Goal: Navigation & Orientation: Find specific page/section

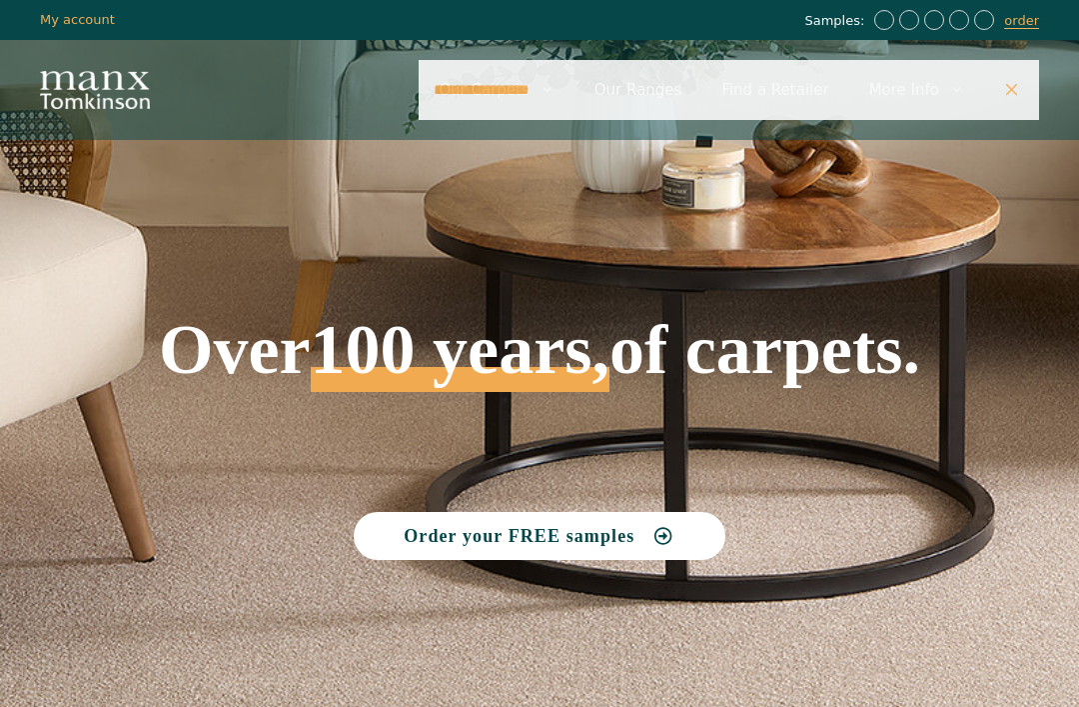
type input "**********"
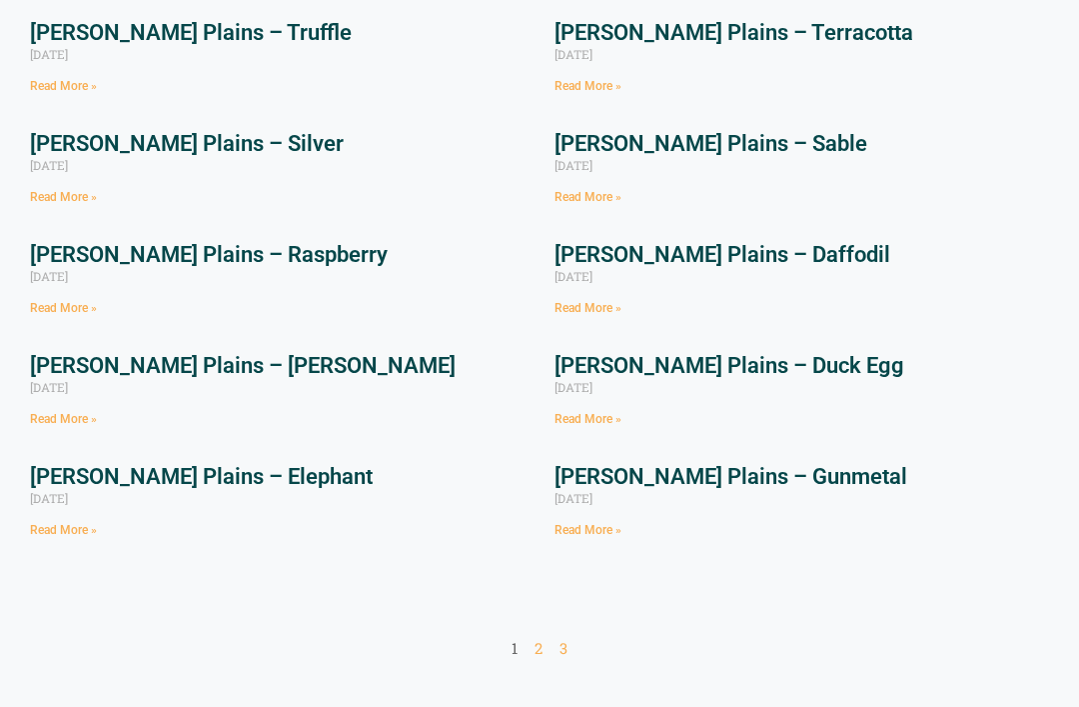
scroll to position [437, 0]
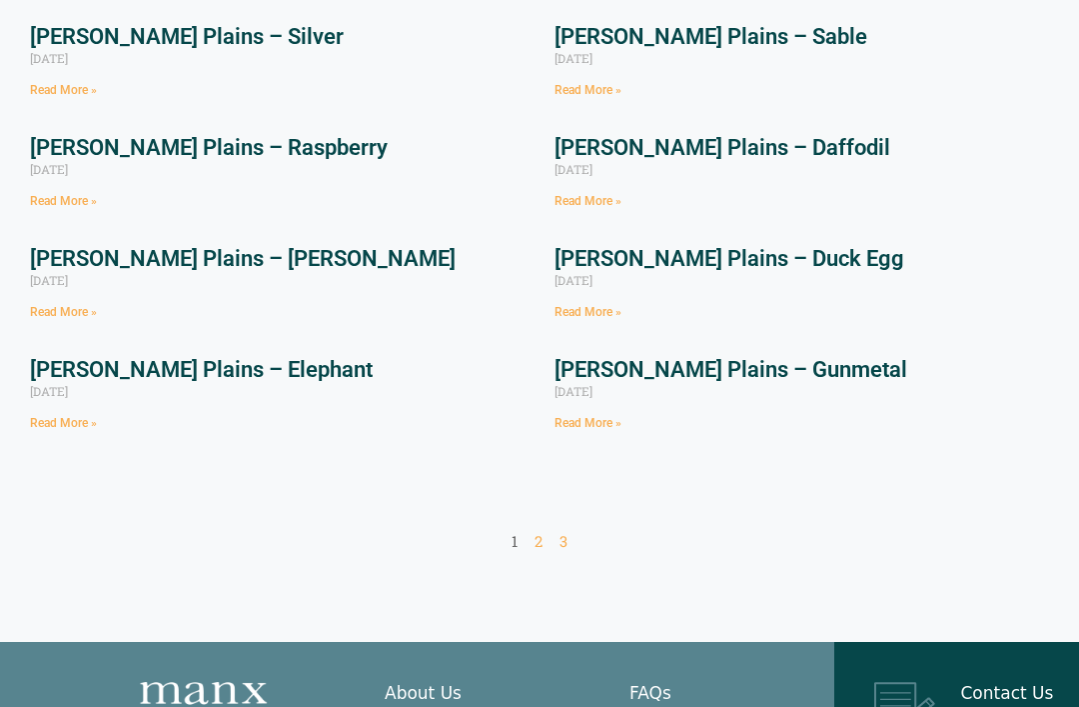
click at [535, 534] on link "Page 2" at bounding box center [539, 542] width 8 height 20
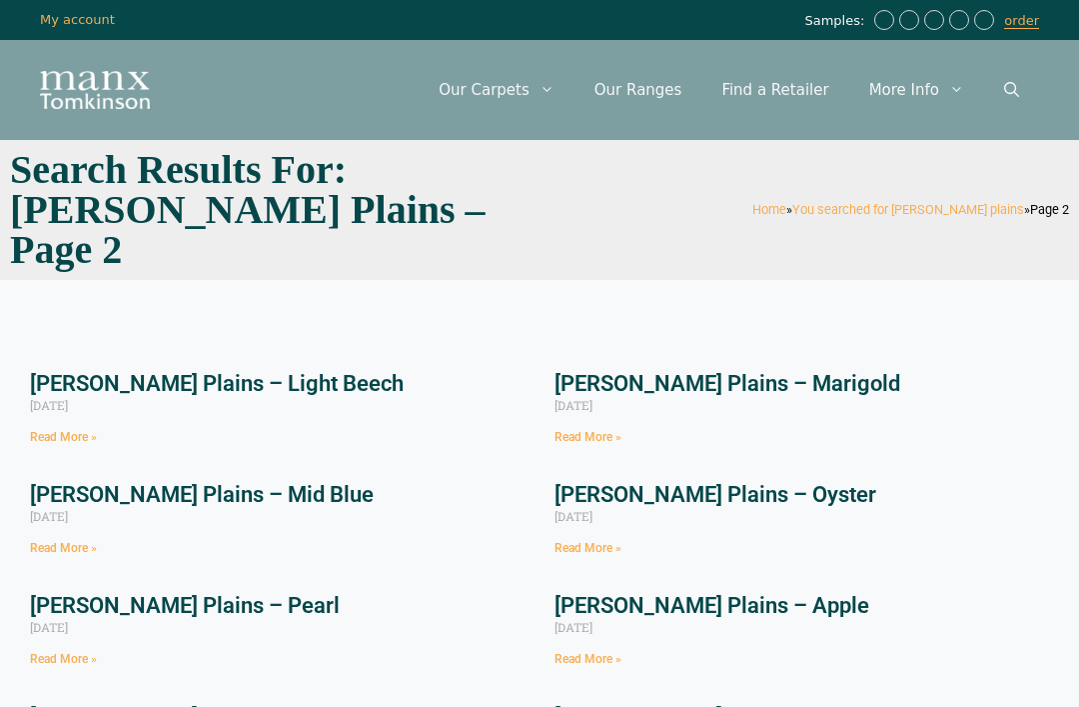
click at [652, 93] on link "Our Ranges" at bounding box center [639, 90] width 128 height 60
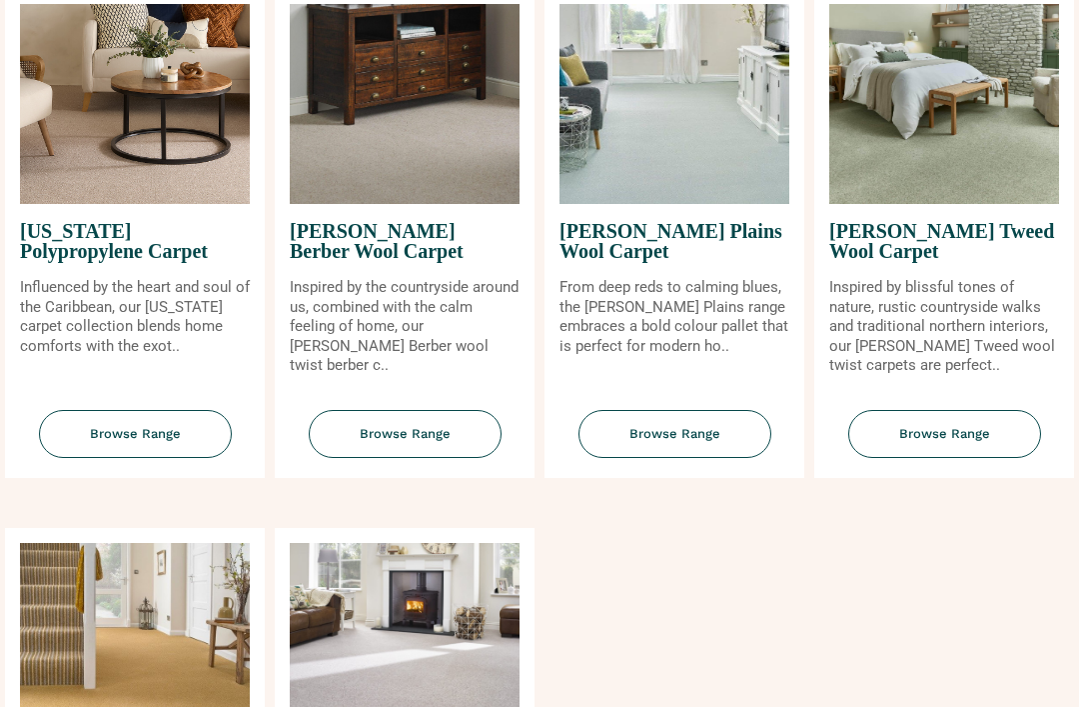
scroll to position [1933, 0]
click at [683, 162] on img at bounding box center [675, 103] width 230 height 200
click at [675, 451] on span "Browse Range" at bounding box center [675, 433] width 193 height 49
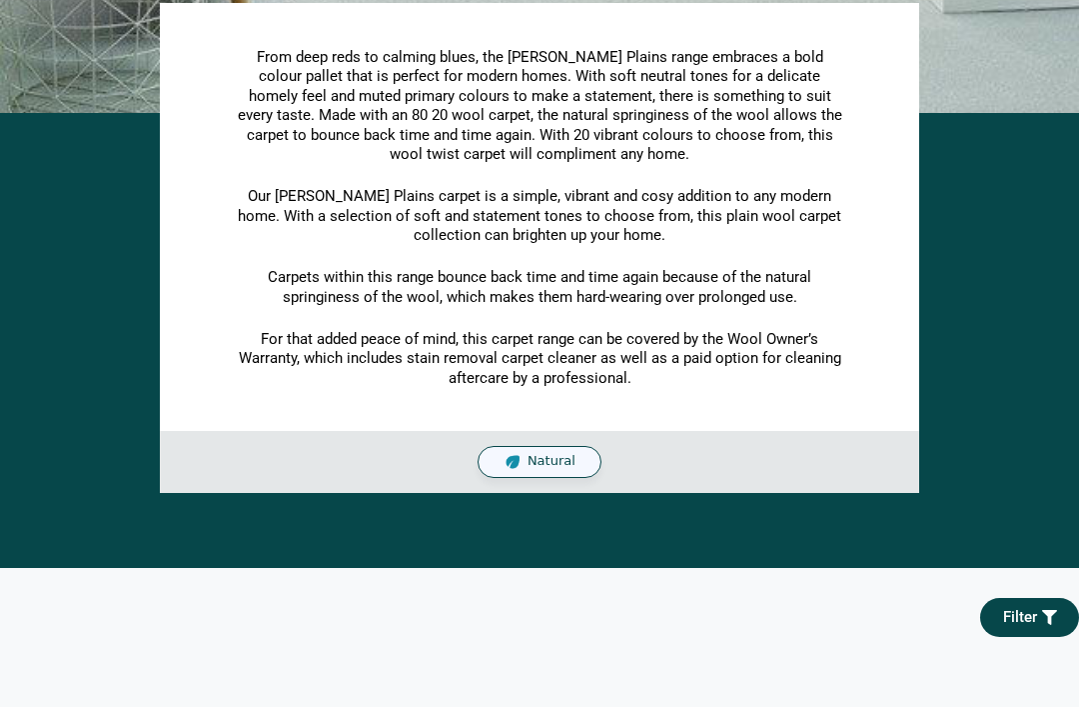
scroll to position [420, 0]
